Goal: Find specific page/section: Find specific page/section

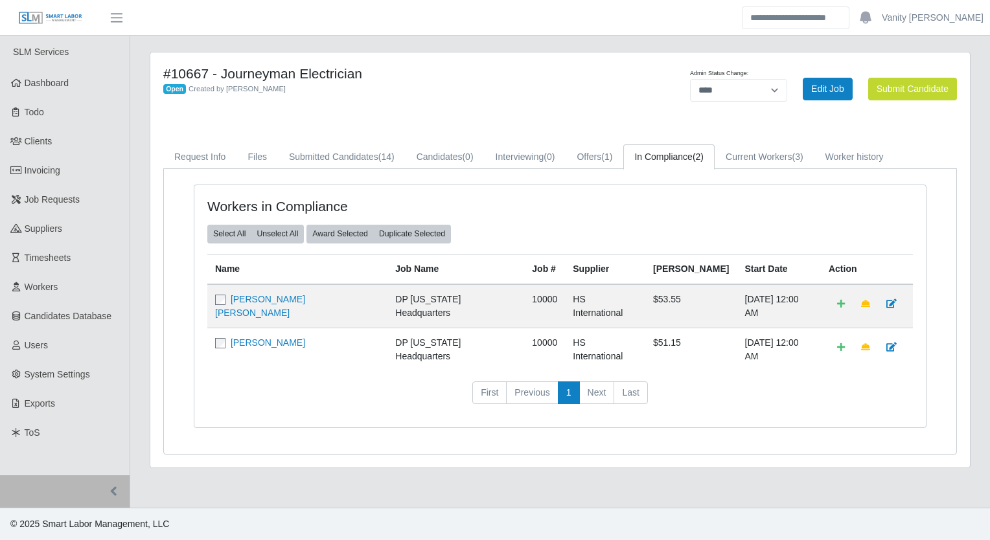
select select "****"
click at [396, 29] on header "Vanity [PERSON_NAME] Account Settings Logout" at bounding box center [495, 18] width 990 height 36
click at [84, 165] on link "Invoicing" at bounding box center [65, 170] width 130 height 29
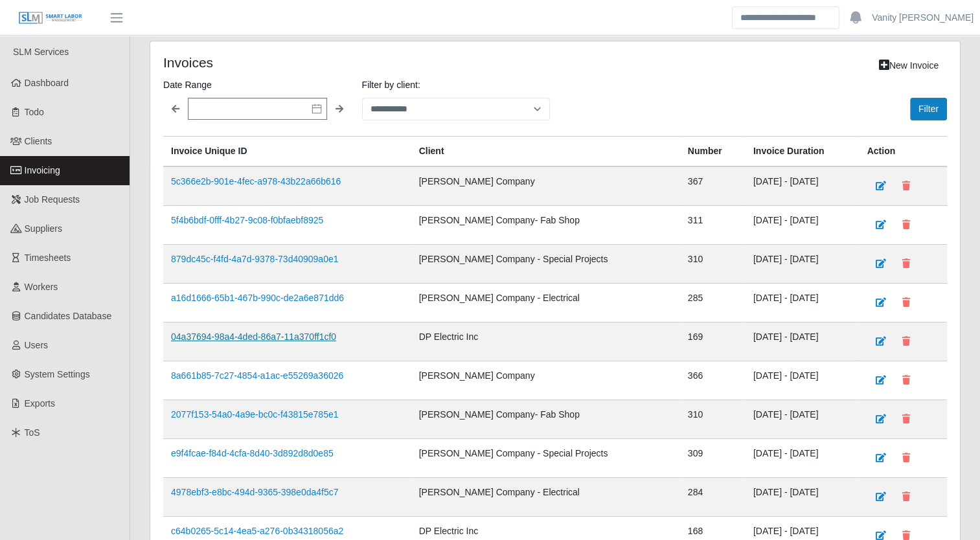
click at [266, 333] on link "04a37694-98a4-4ded-86a7-11a370ff1cf0" at bounding box center [253, 337] width 165 height 10
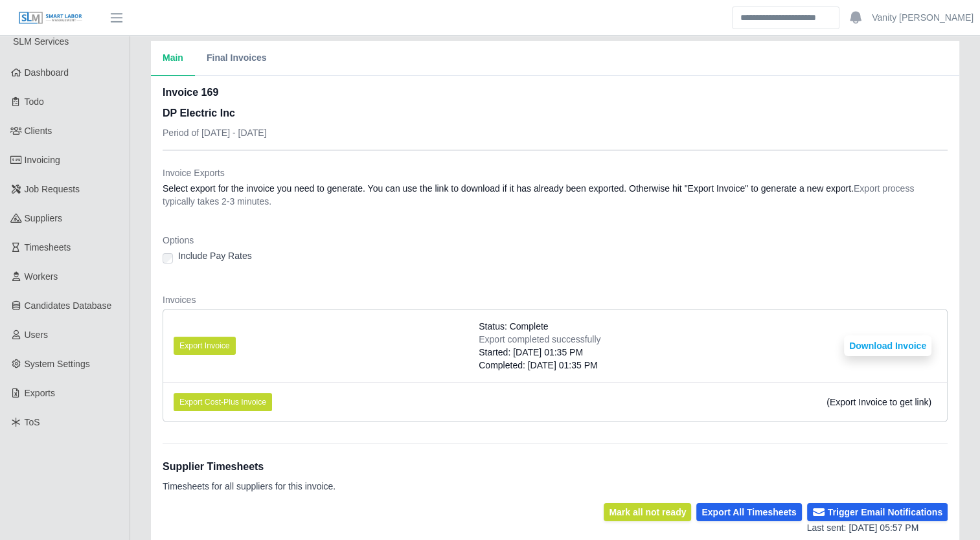
scroll to position [238, 0]
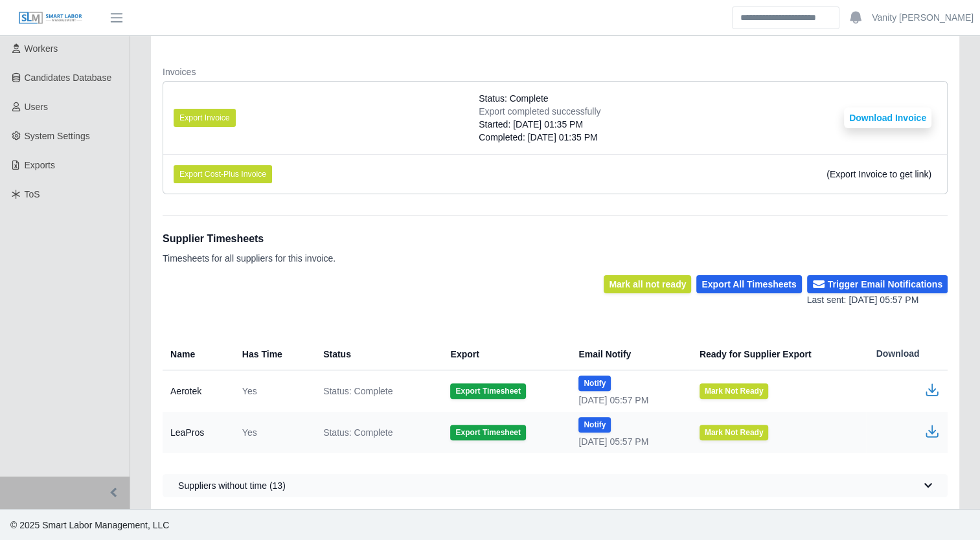
click at [934, 429] on icon "button" at bounding box center [932, 432] width 16 height 16
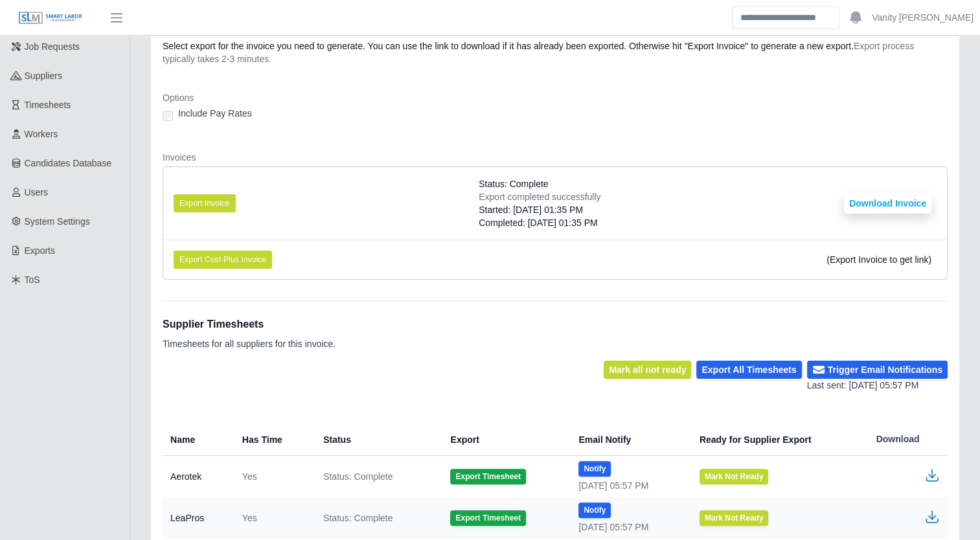
scroll to position [0, 0]
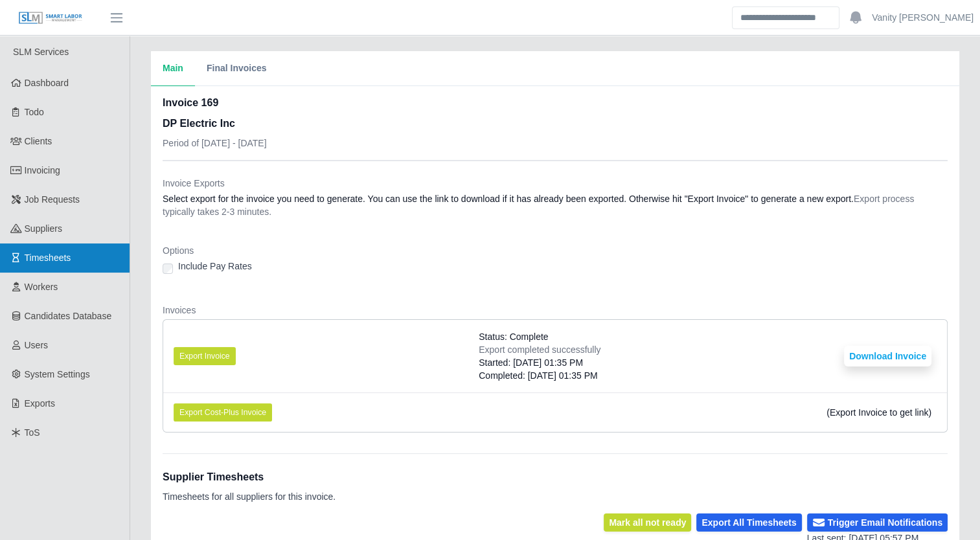
click at [41, 258] on span "Timesheets" at bounding box center [48, 258] width 47 height 10
